Goal: Find specific page/section: Find specific page/section

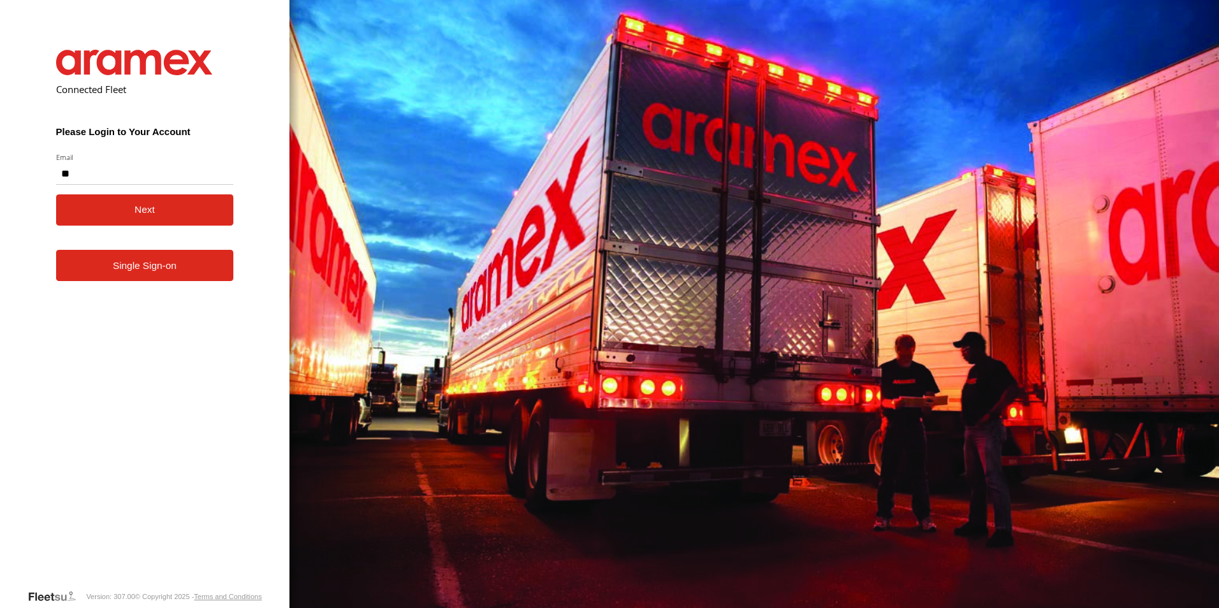
type input "**********"
click at [143, 212] on button "Next" at bounding box center [145, 209] width 178 height 31
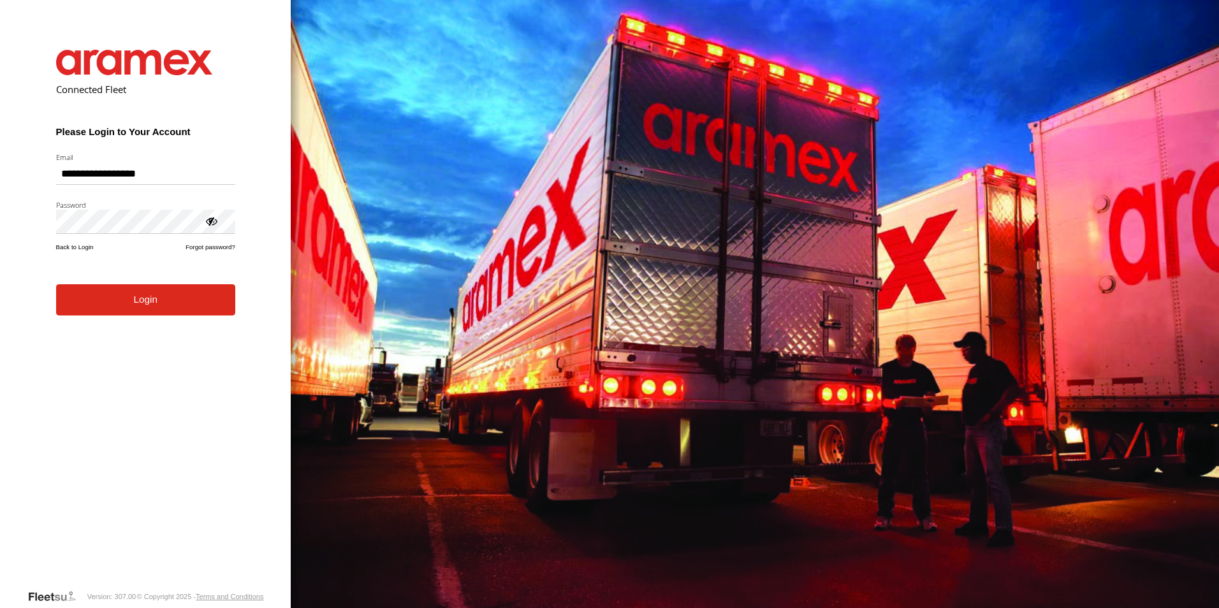
click at [129, 304] on button "Login" at bounding box center [145, 299] width 179 height 31
click at [162, 299] on button "Login" at bounding box center [145, 299] width 179 height 31
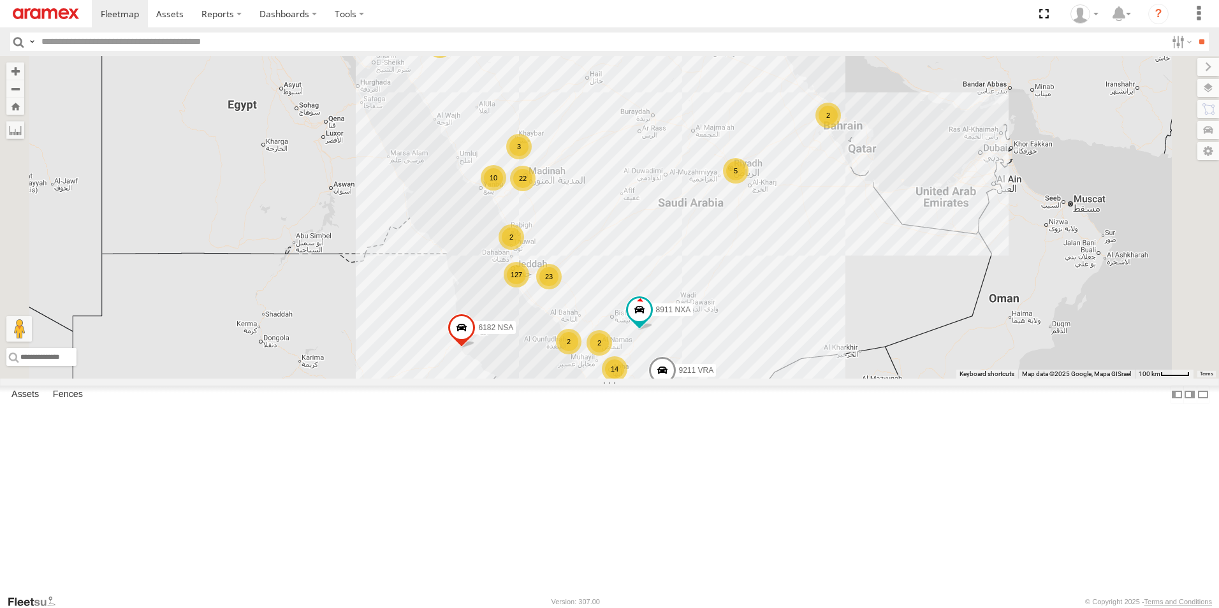
click at [226, 38] on input "text" at bounding box center [601, 42] width 1130 height 18
paste input "********"
type input "********"
click at [1194, 33] on input "**" at bounding box center [1201, 42] width 15 height 18
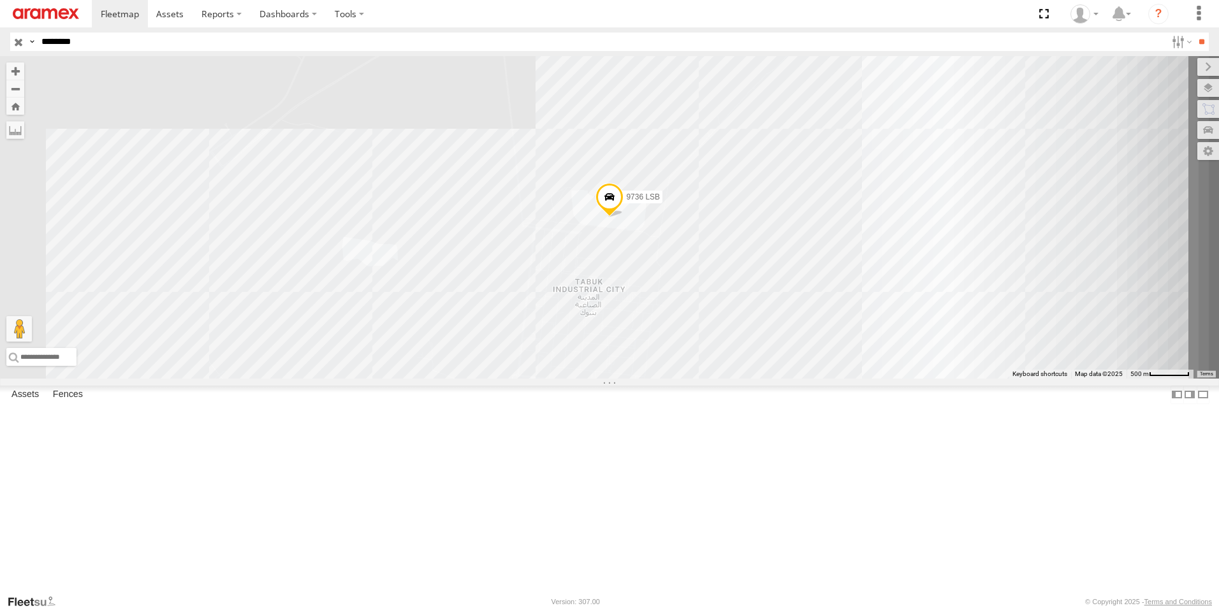
click at [624, 217] on span at bounding box center [609, 200] width 28 height 34
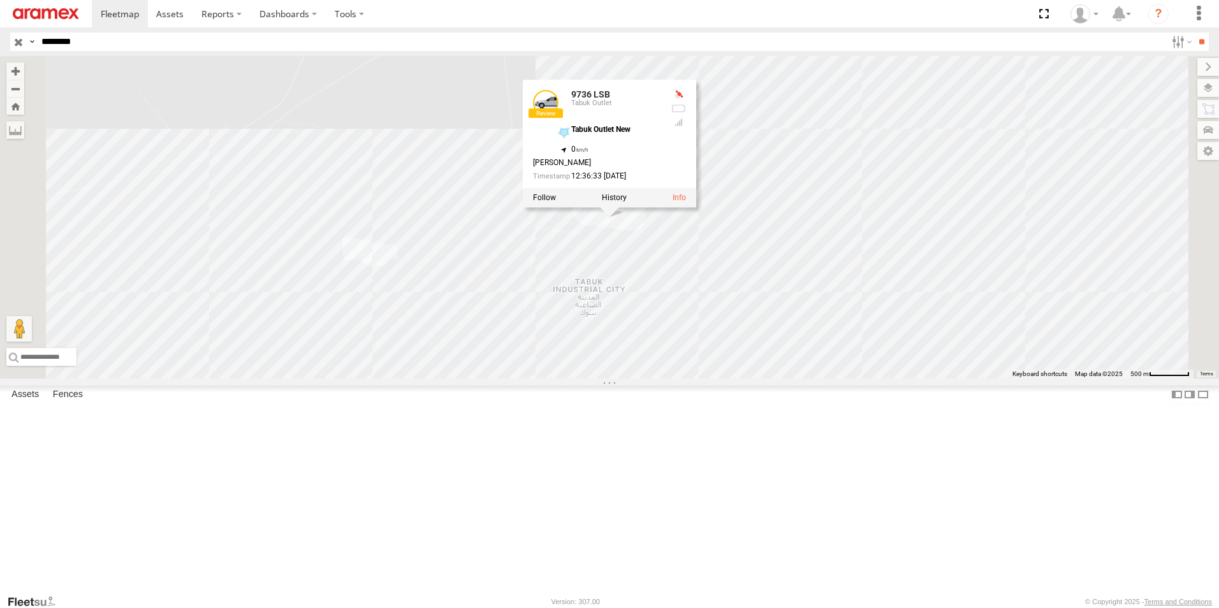
click at [686, 128] on div at bounding box center [678, 122] width 15 height 10
click at [559, 115] on link at bounding box center [546, 103] width 26 height 26
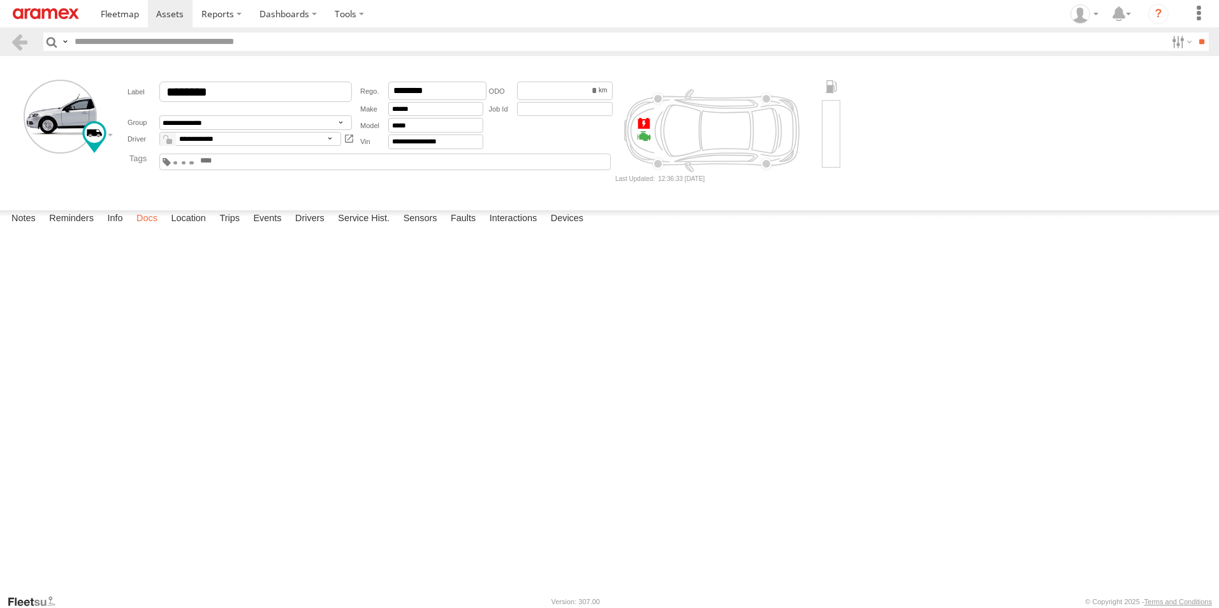
click at [147, 228] on label "Docs" at bounding box center [147, 219] width 34 height 18
click at [73, 228] on label "Reminders" at bounding box center [71, 219] width 57 height 18
click at [25, 228] on label "Notes" at bounding box center [23, 219] width 37 height 18
click at [437, 228] on label "Sensors" at bounding box center [420, 219] width 47 height 18
click at [522, 228] on label "Interactions" at bounding box center [513, 219] width 61 height 18
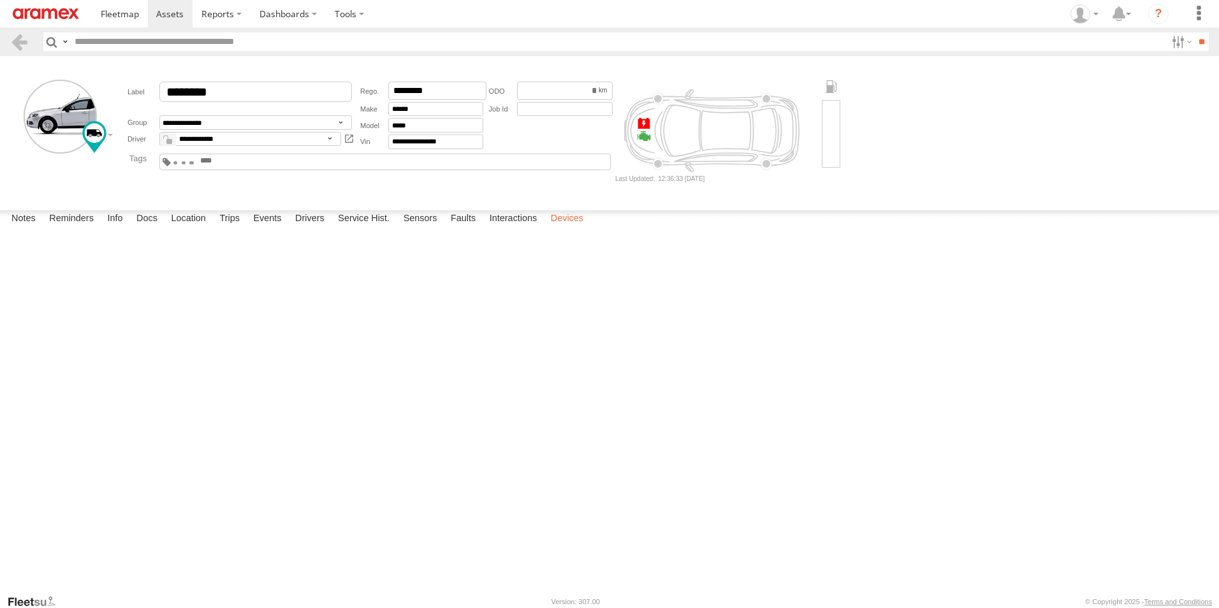
click at [569, 228] on label "Devices" at bounding box center [566, 219] width 45 height 18
click at [0, 0] on div at bounding box center [0, 0] width 0 height 0
click at [0, 0] on span at bounding box center [0, 0] width 0 height 0
drag, startPoint x: 28, startPoint y: 271, endPoint x: 409, endPoint y: 284, distance: 380.8
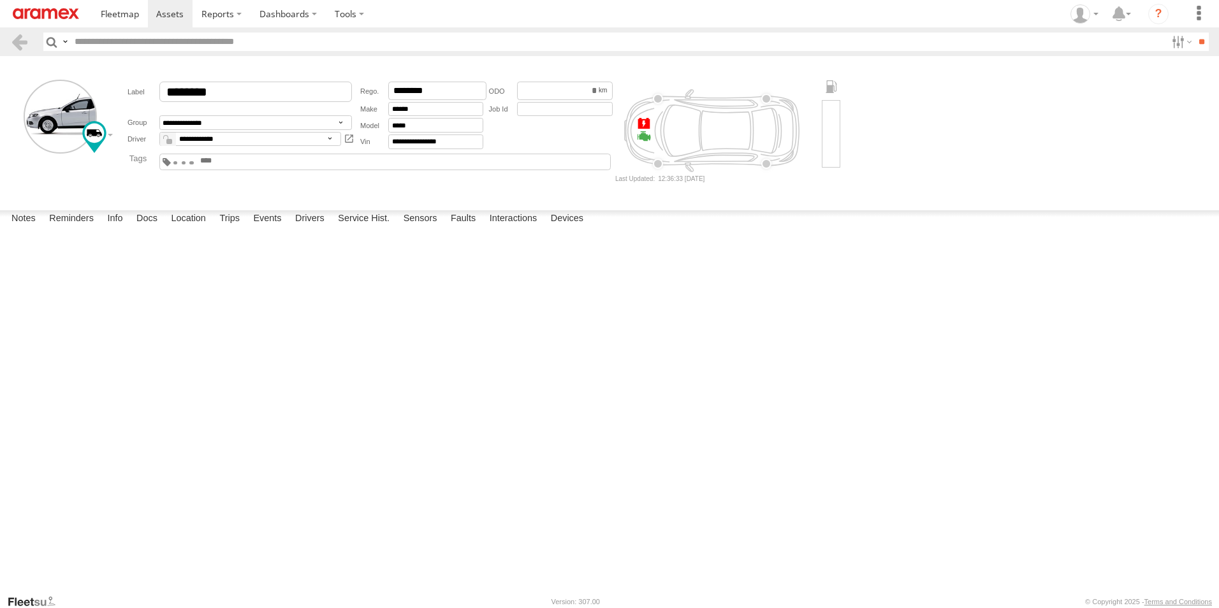
click at [0, 0] on div "4.50" at bounding box center [0, 0] width 0 height 0
